Goal: Information Seeking & Learning: Learn about a topic

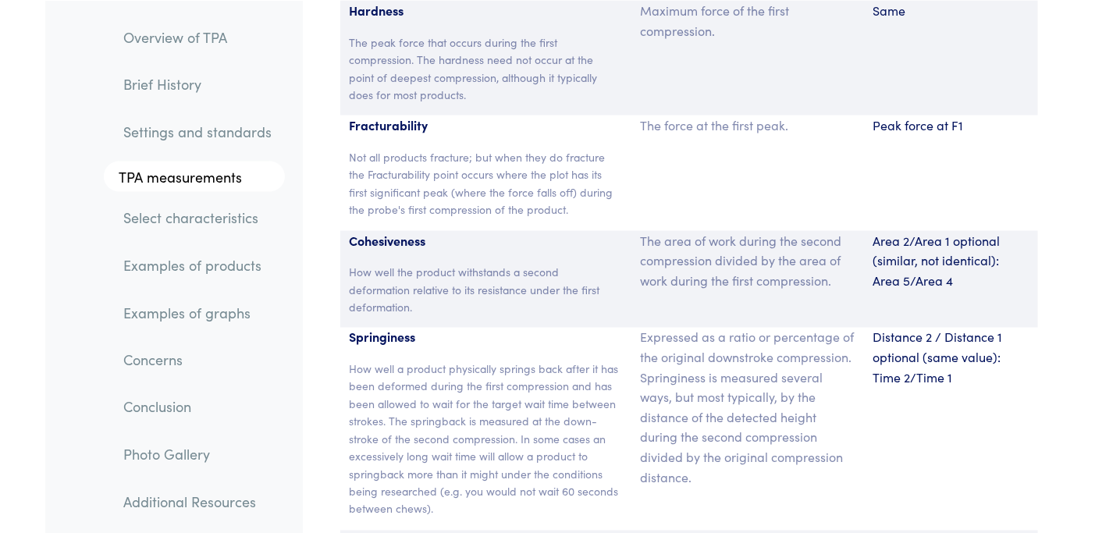
scroll to position [10385, 0]
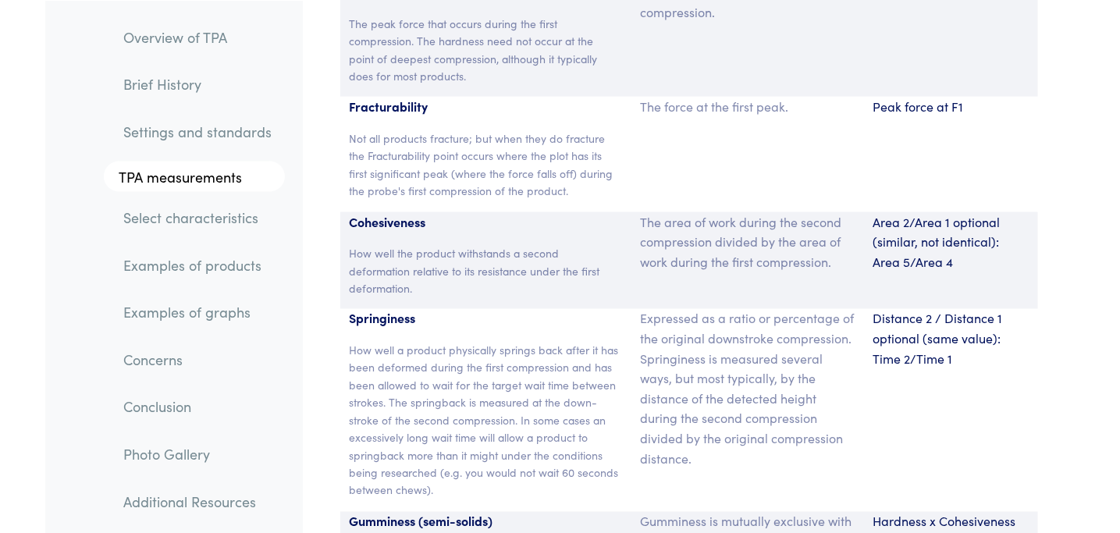
click at [173, 274] on link "Examples of products" at bounding box center [198, 265] width 173 height 36
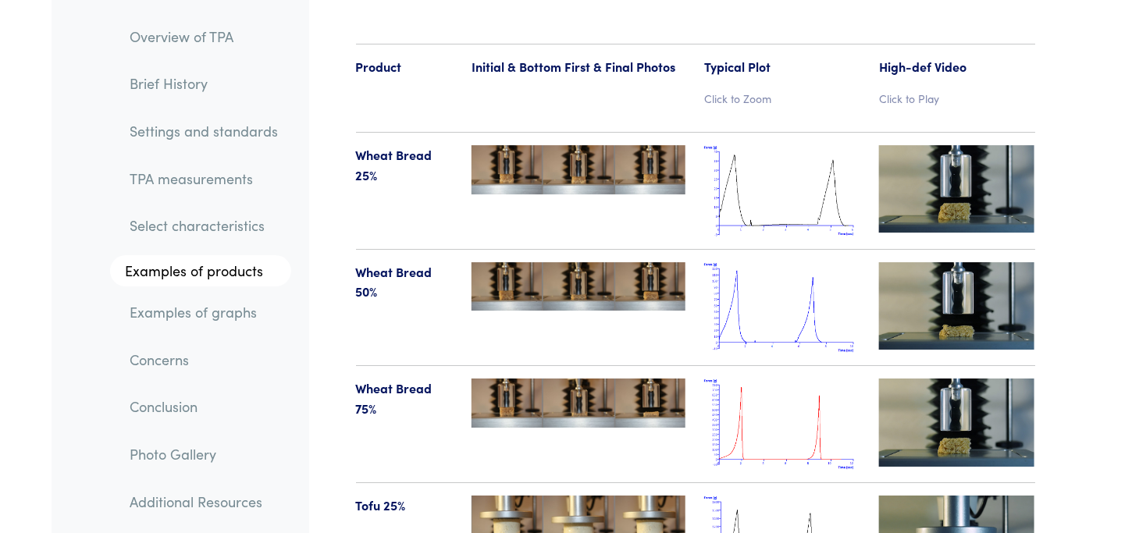
scroll to position [16206, 0]
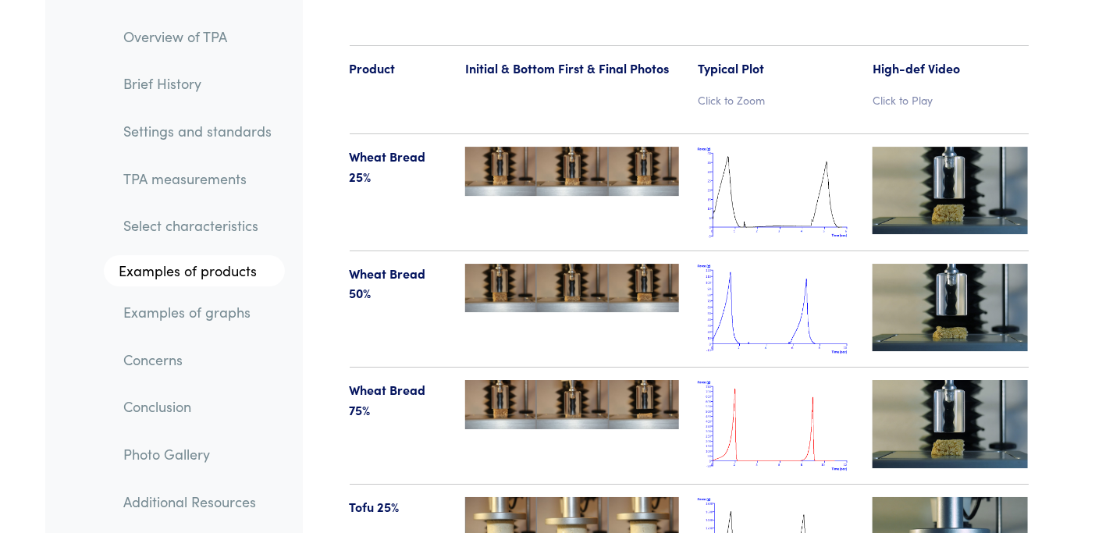
click at [529, 147] on img at bounding box center [572, 171] width 214 height 49
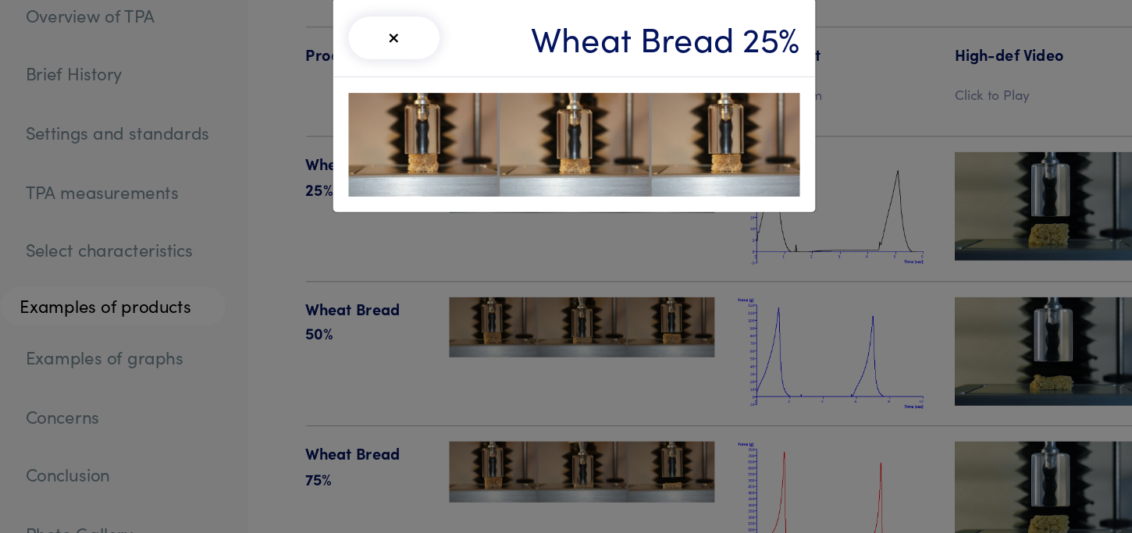
click at [765, 68] on div "× Wheat Bread 25%" at bounding box center [566, 266] width 1132 height 533
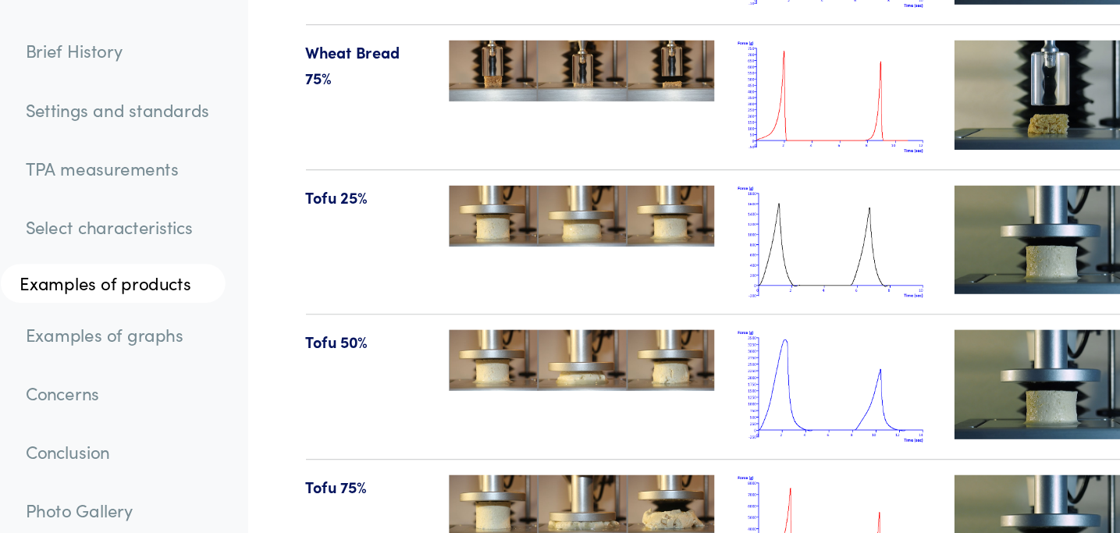
scroll to position [16510, 0]
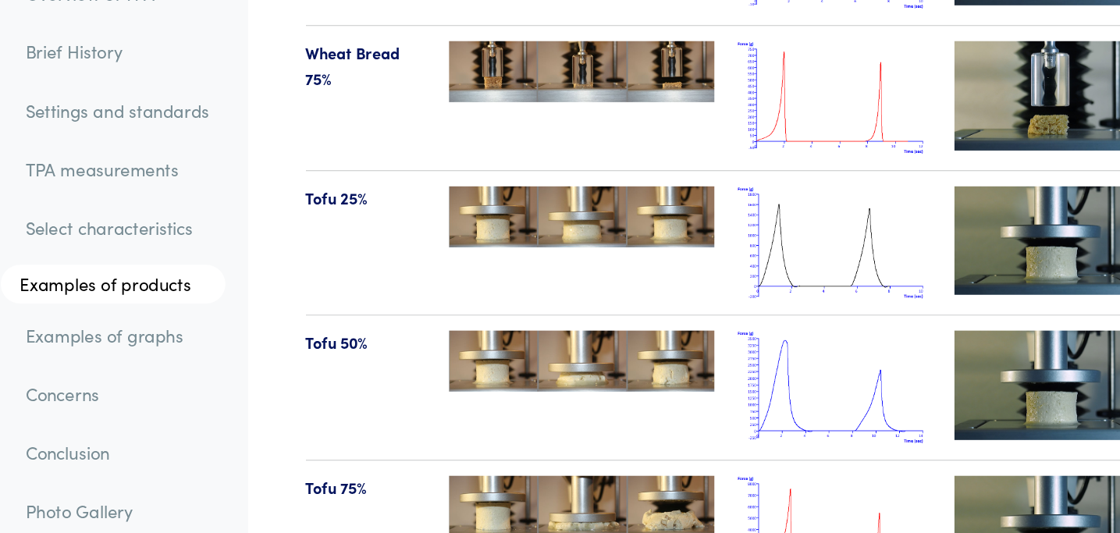
click at [893, 216] on img at bounding box center [951, 236] width 156 height 87
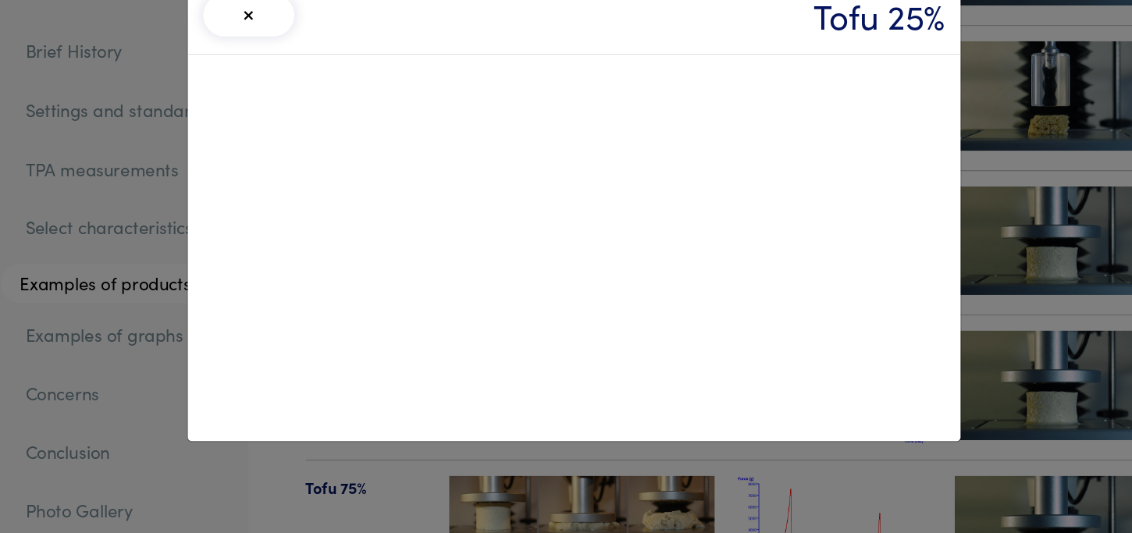
click at [903, 183] on div "× Tofu 25%" at bounding box center [566, 266] width 1132 height 533
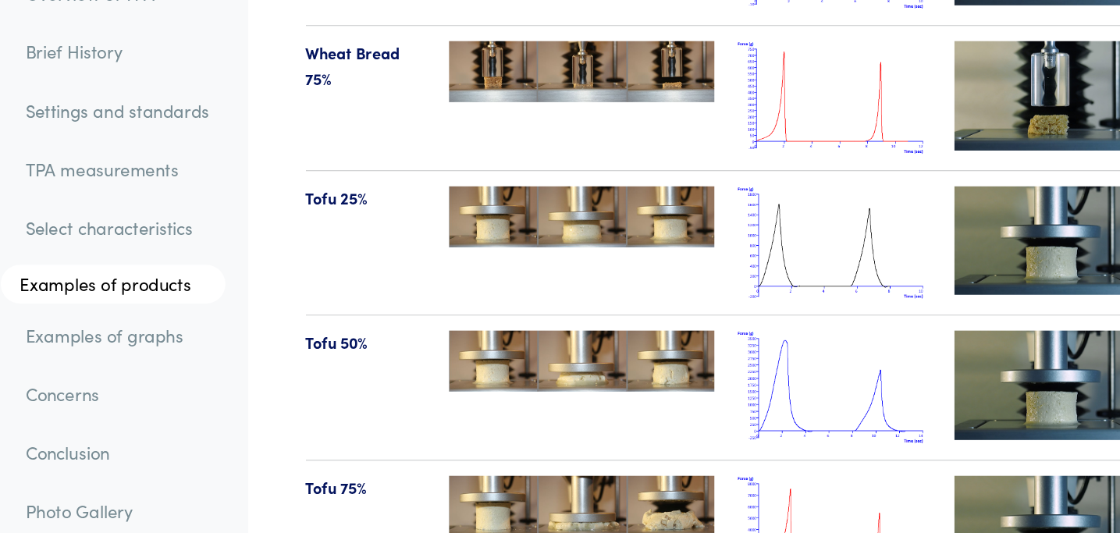
click at [896, 309] on img at bounding box center [951, 352] width 156 height 87
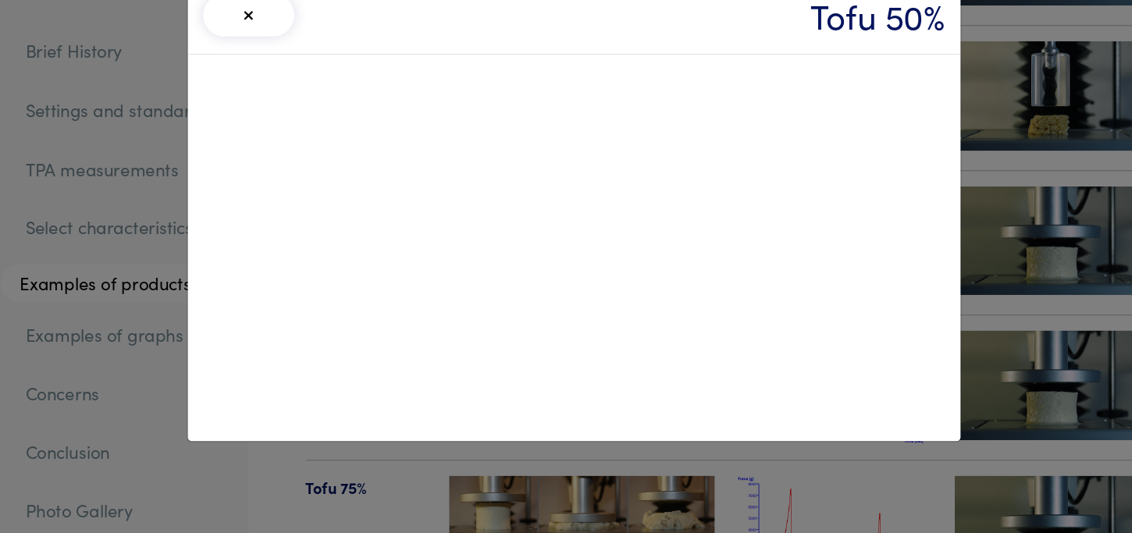
click at [913, 398] on div "× Tofu 50%" at bounding box center [566, 266] width 1132 height 533
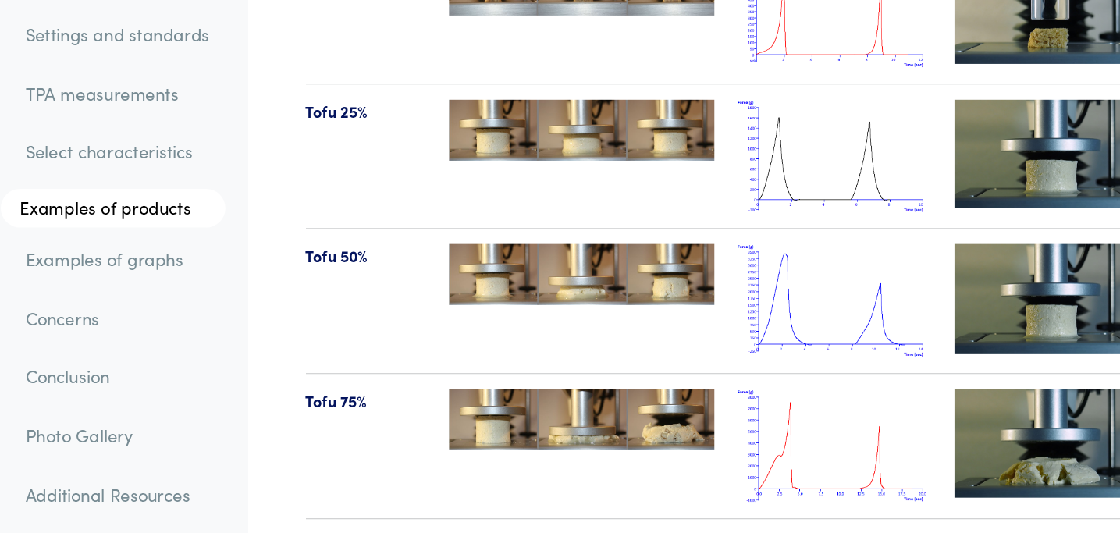
scroll to position [16520, 0]
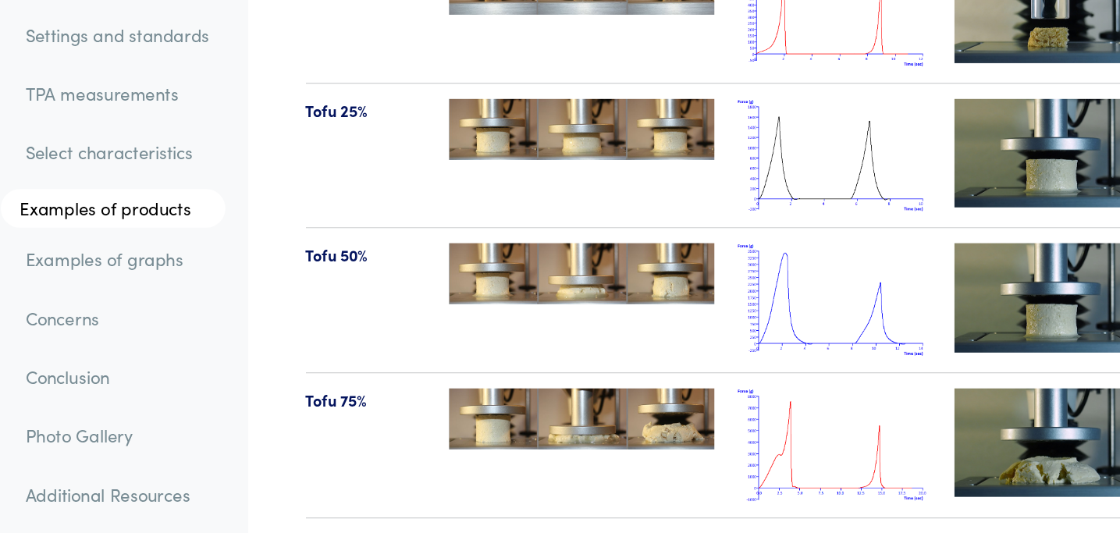
click at [926, 417] on img at bounding box center [951, 460] width 156 height 87
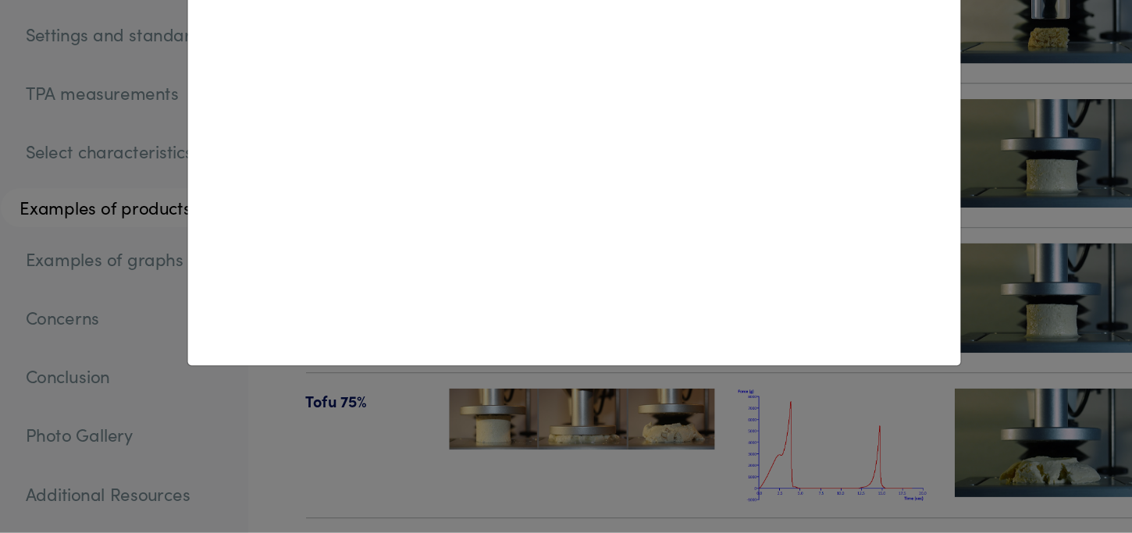
click at [489, 404] on div "× Tofu 75%" at bounding box center [566, 266] width 1132 height 533
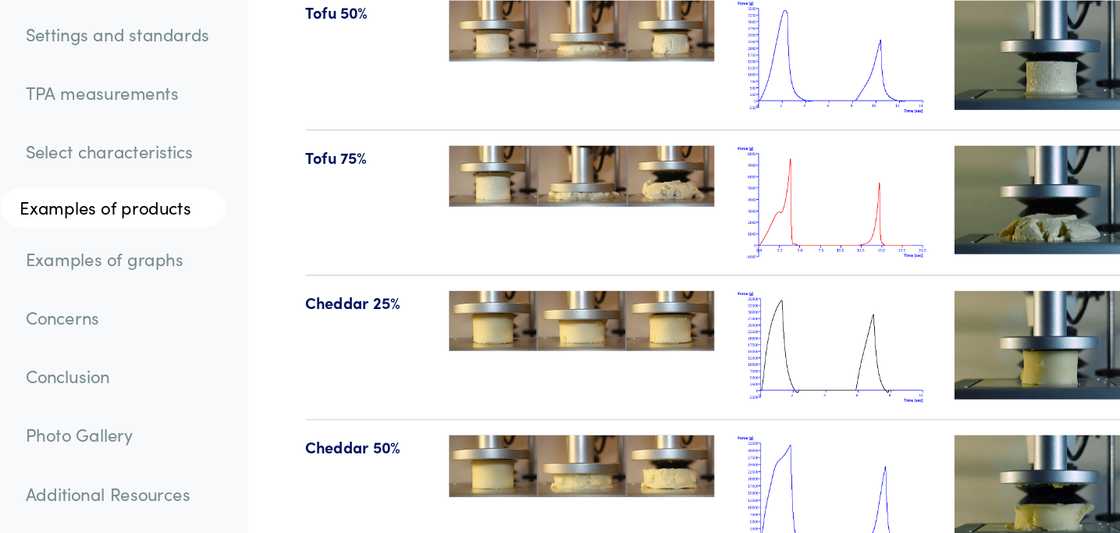
scroll to position [16717, 0]
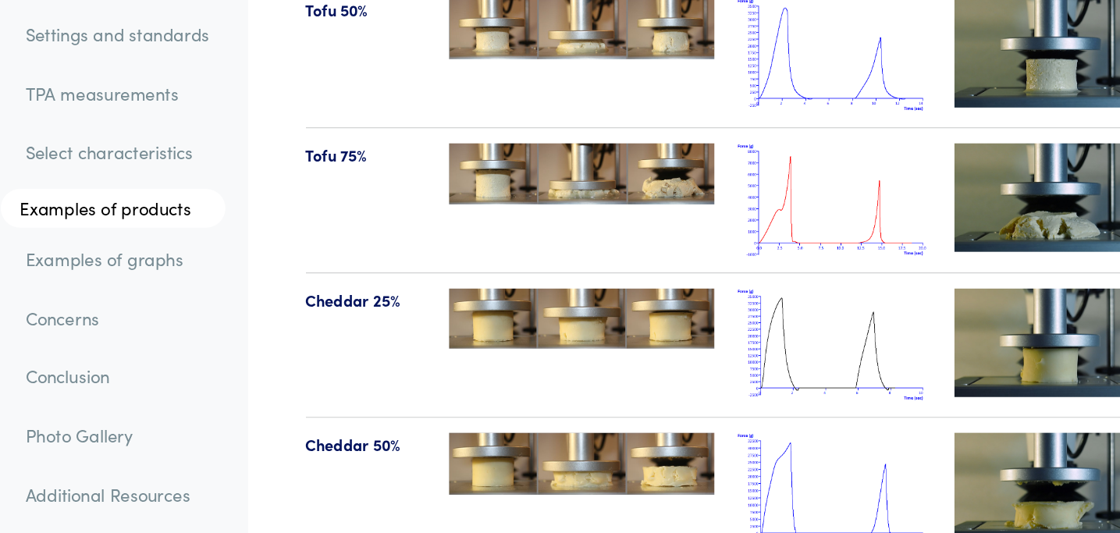
click at [949, 337] on img at bounding box center [951, 380] width 156 height 87
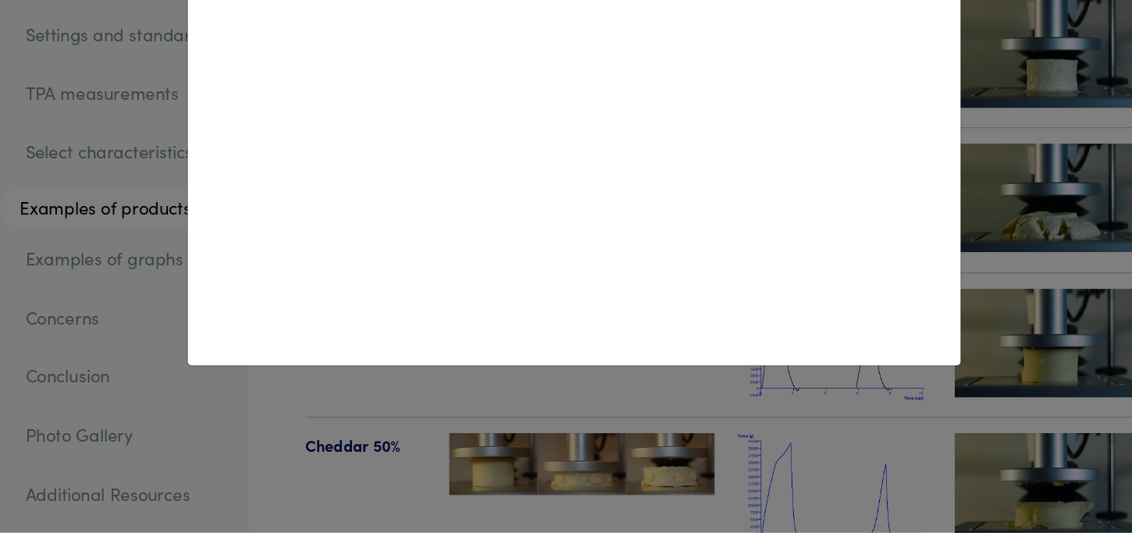
click at [960, 447] on div "× Cheddar 25%" at bounding box center [566, 266] width 1132 height 533
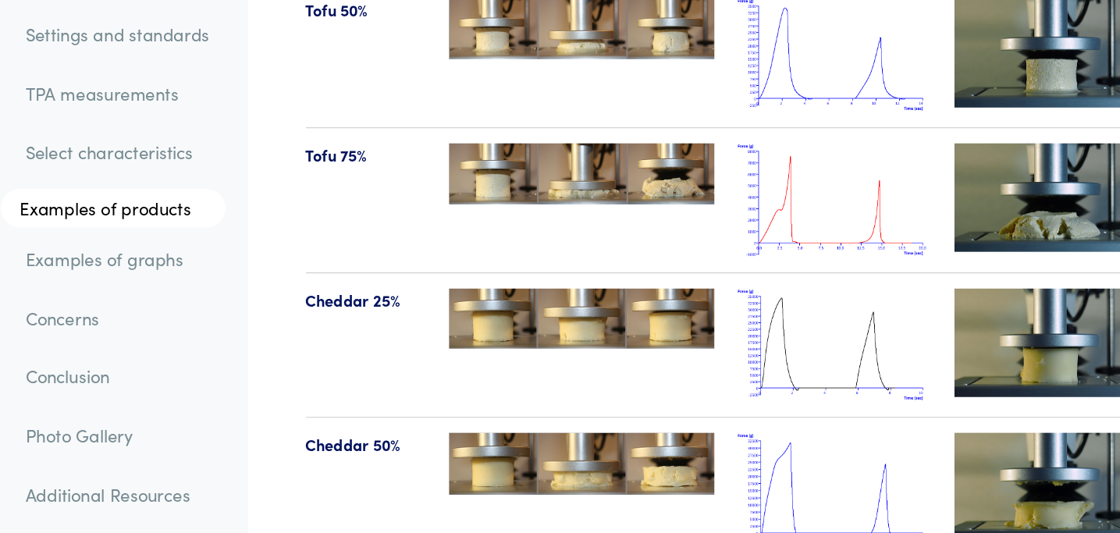
click at [960, 453] on img at bounding box center [951, 496] width 156 height 87
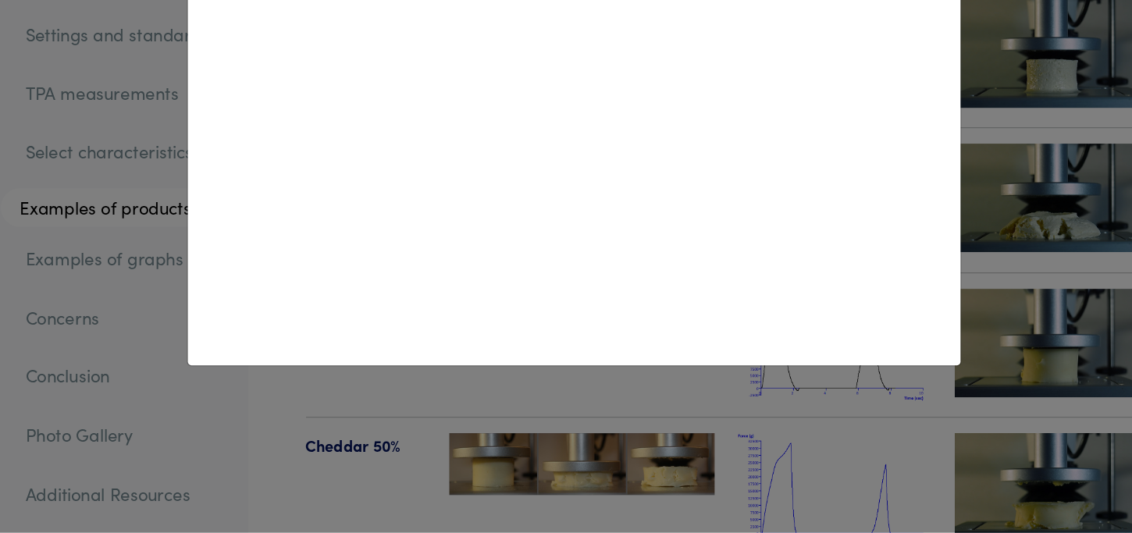
click at [939, 398] on div "× Cheddar 50%" at bounding box center [566, 266] width 1132 height 533
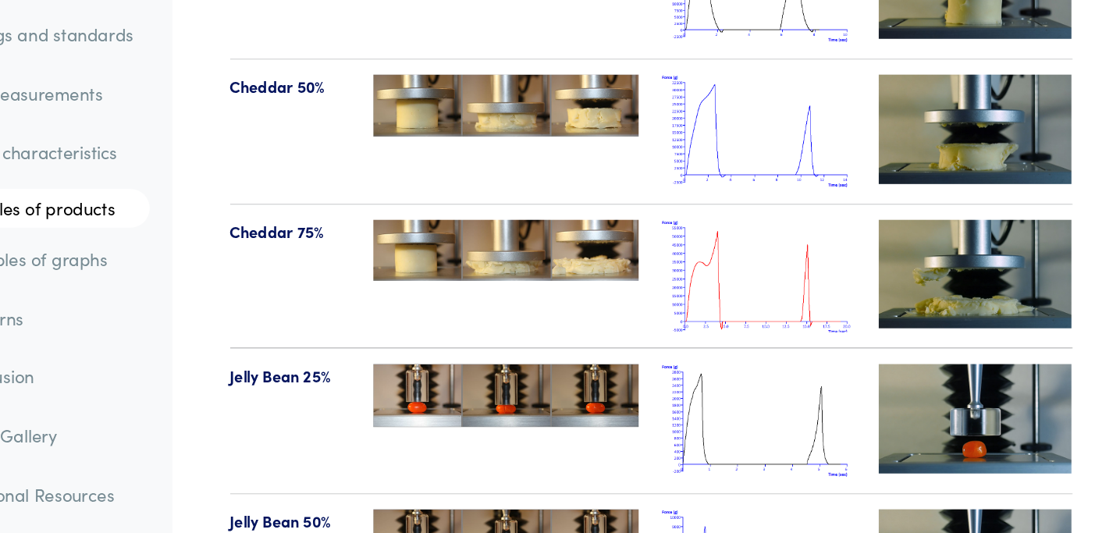
scroll to position [17007, 0]
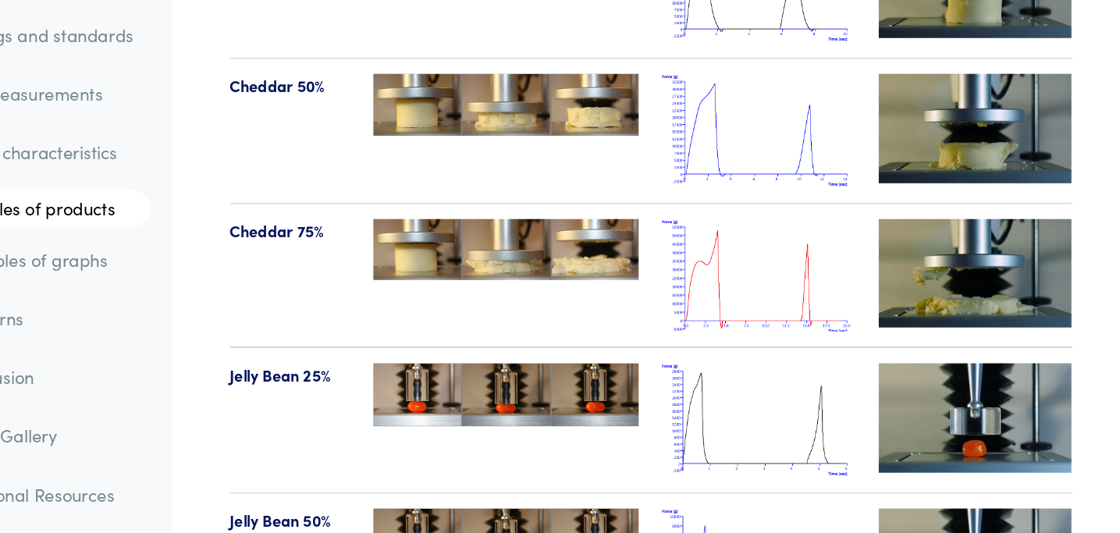
click at [917, 280] on img at bounding box center [951, 323] width 156 height 87
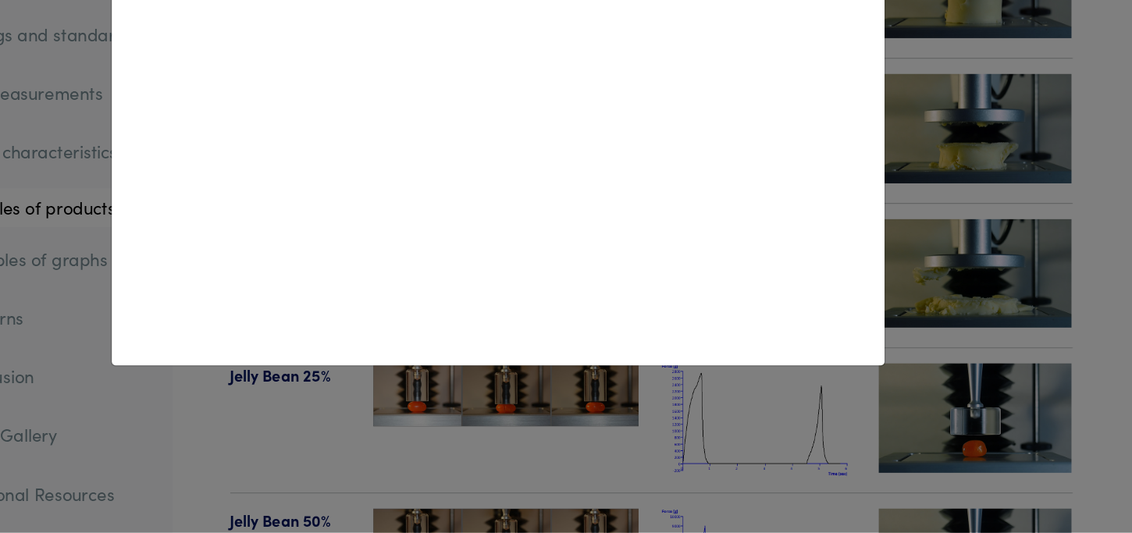
click at [974, 508] on div "× Cheddar 75%" at bounding box center [566, 266] width 1132 height 533
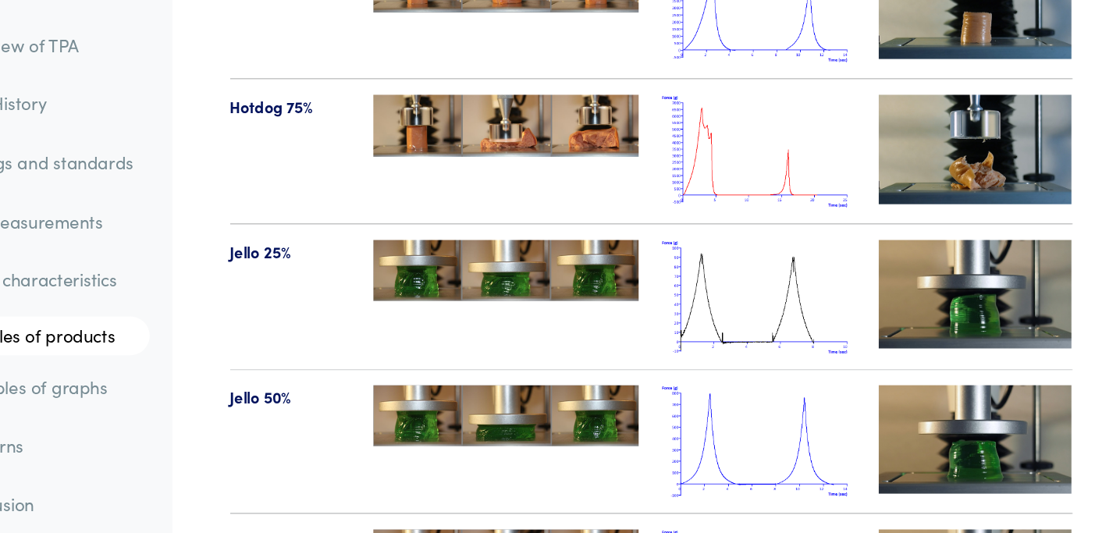
scroll to position [17899, 0]
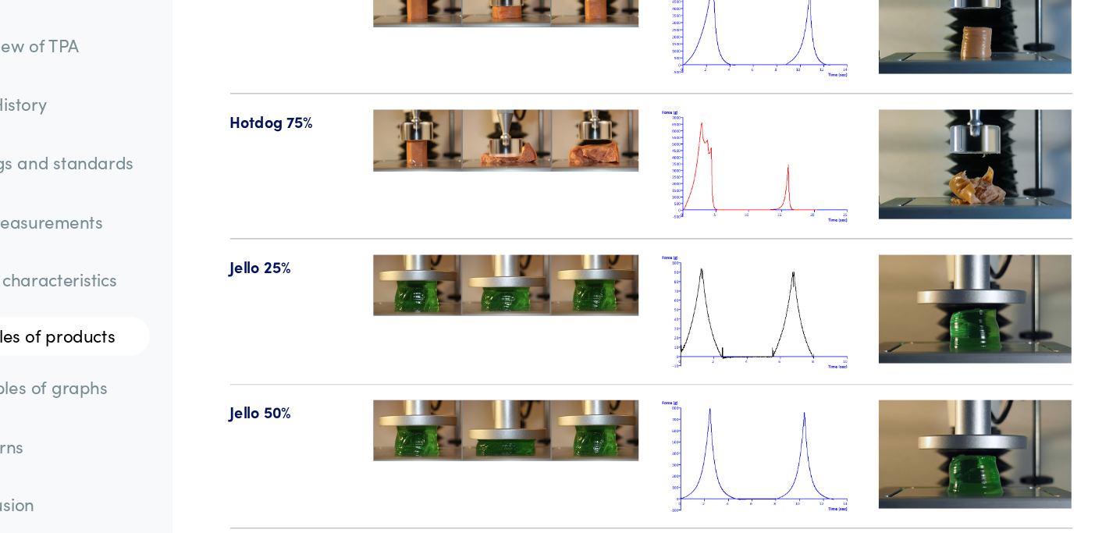
click at [920, 205] on img at bounding box center [951, 248] width 156 height 87
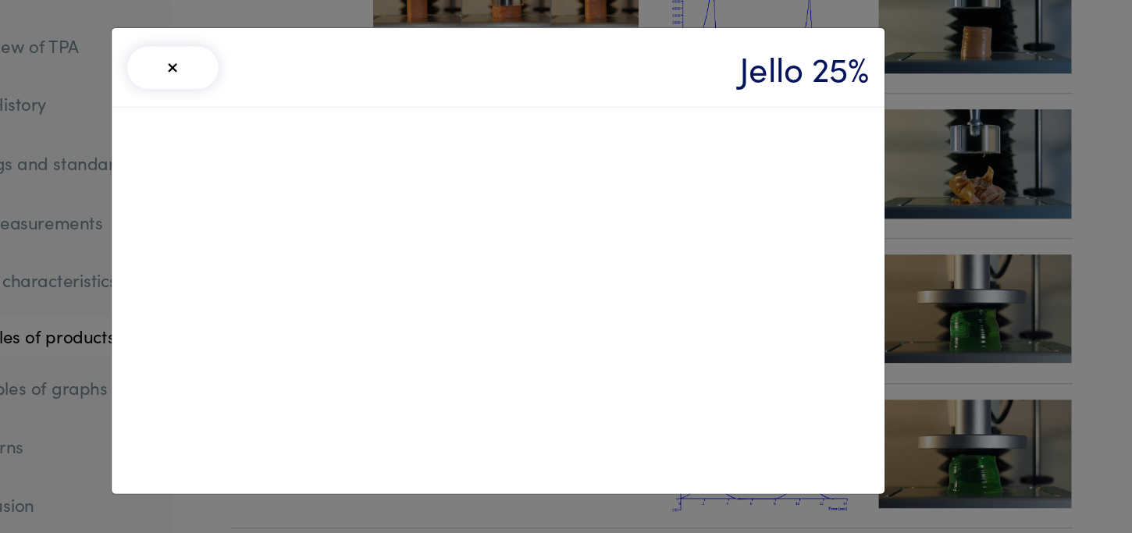
click at [935, 236] on div "× Jello 25%" at bounding box center [566, 266] width 1132 height 533
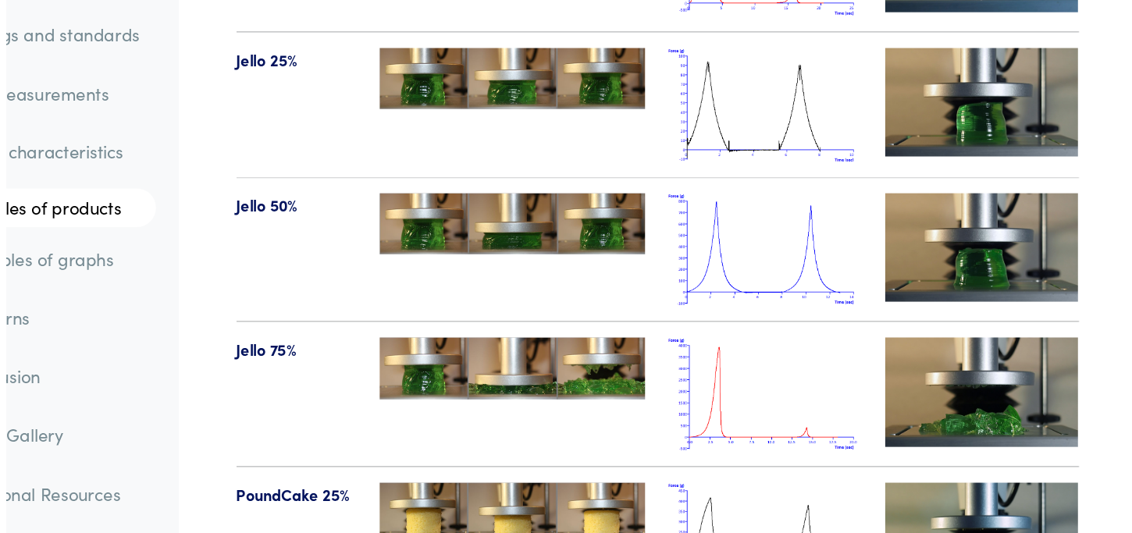
scroll to position [17965, 0]
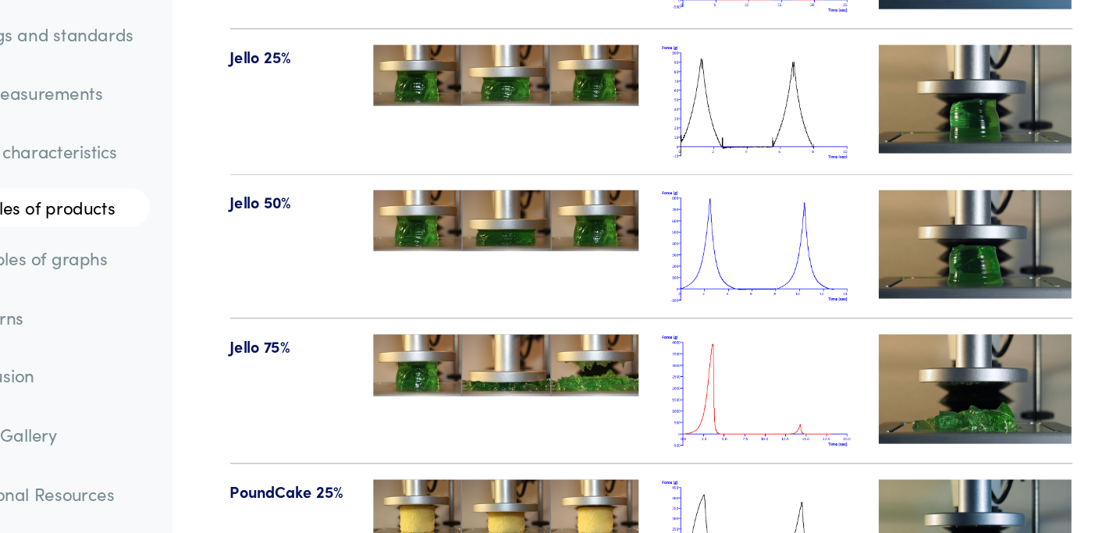
click at [947, 264] on img at bounding box center [951, 300] width 156 height 87
